Goal: Check status: Check status

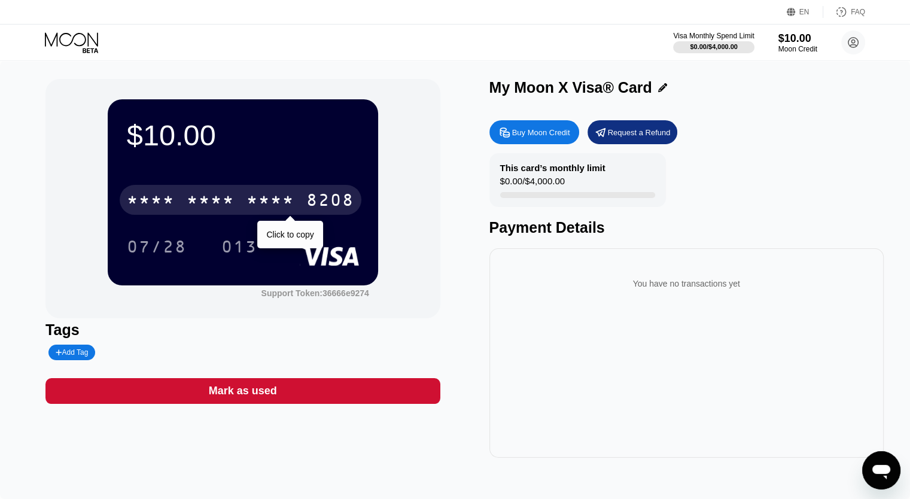
click at [279, 206] on div "* * * *" at bounding box center [271, 201] width 48 height 19
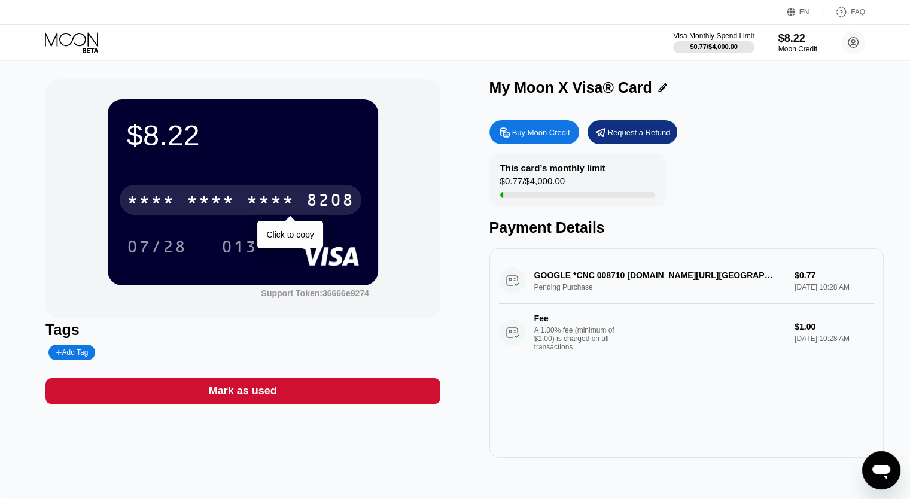
click at [218, 205] on div "* * * *" at bounding box center [211, 201] width 48 height 19
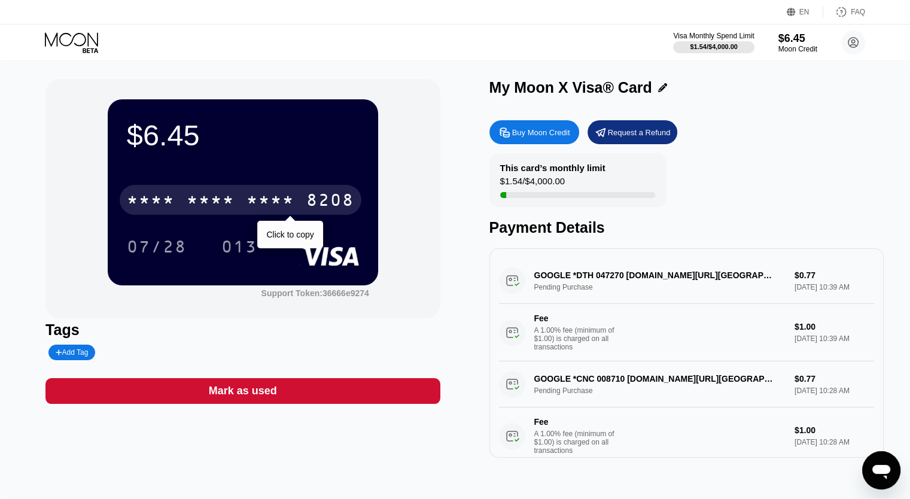
click at [275, 197] on div "* * * *" at bounding box center [271, 201] width 48 height 19
